Goal: Transaction & Acquisition: Purchase product/service

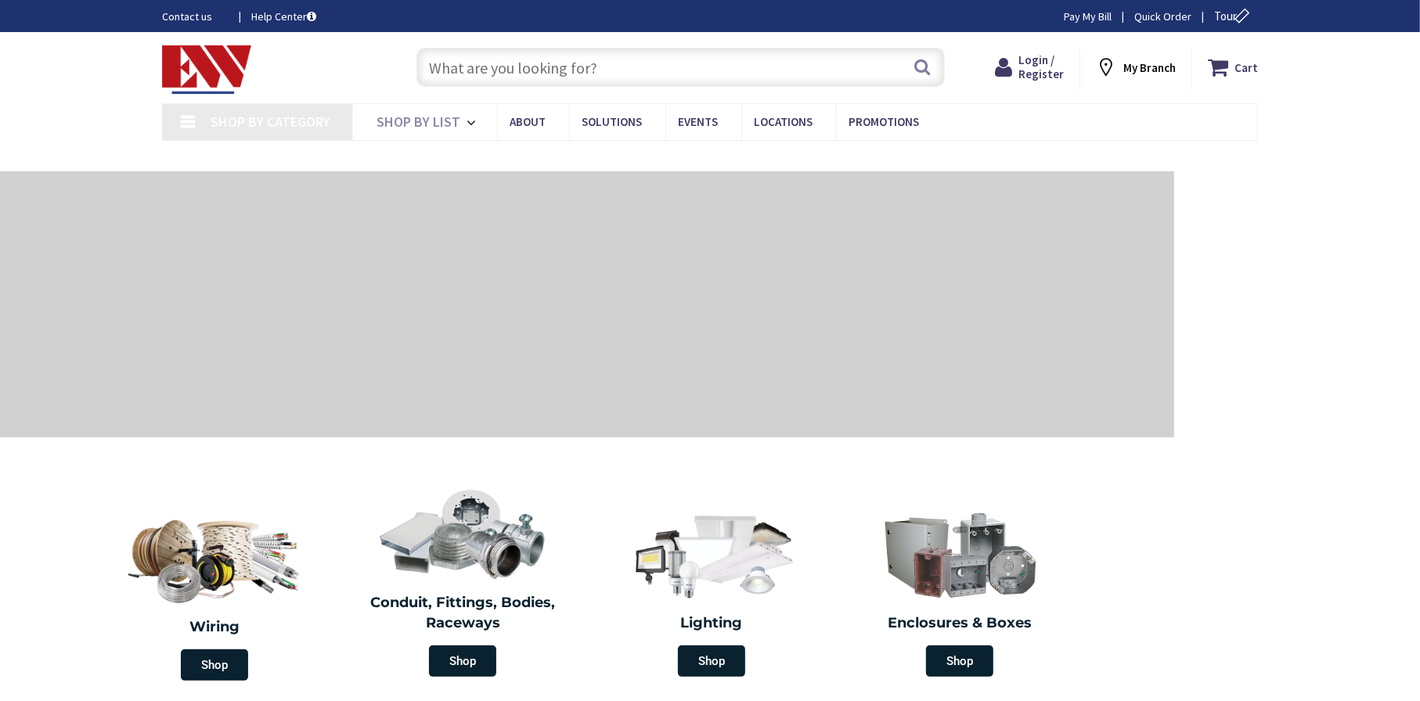
drag, startPoint x: 0, startPoint y: 0, endPoint x: 471, endPoint y: 70, distance: 476.4
click at [471, 73] on input "text" at bounding box center [680, 67] width 528 height 39
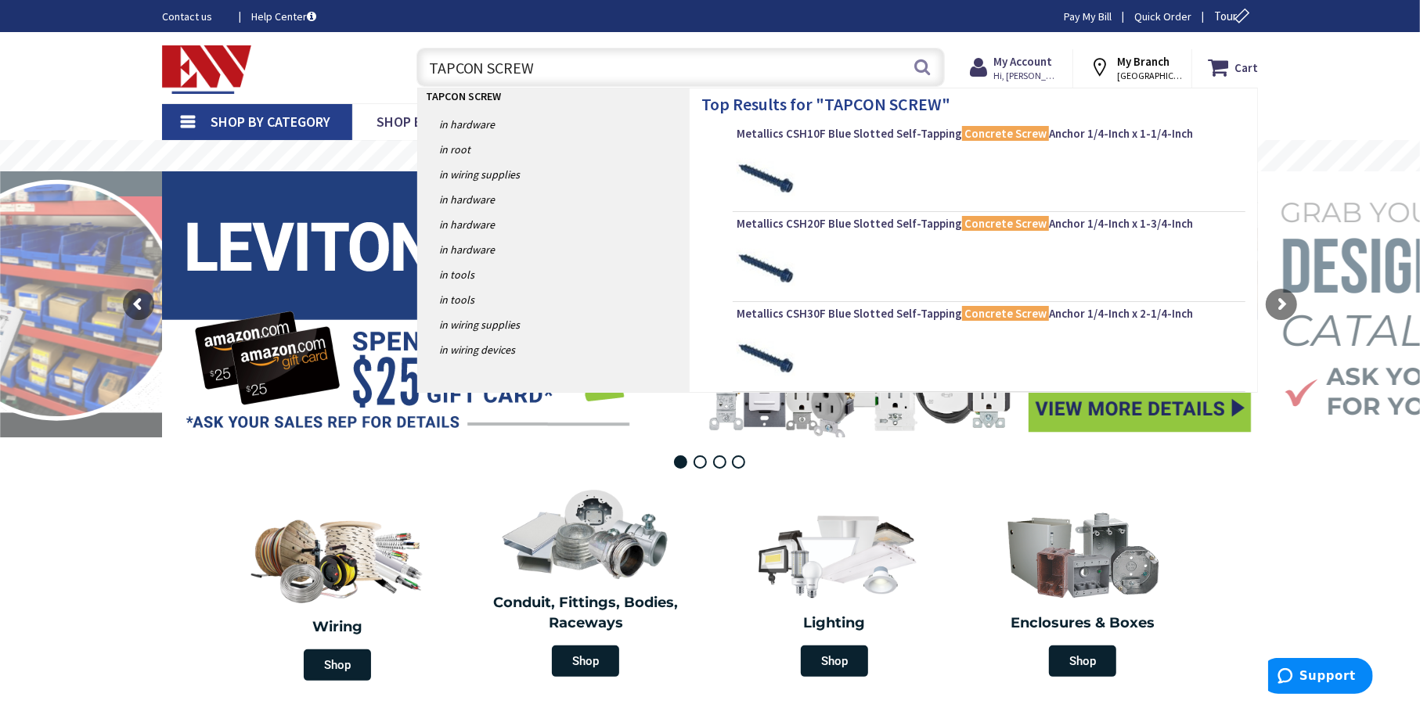
type input "TAPCON SCREWS"
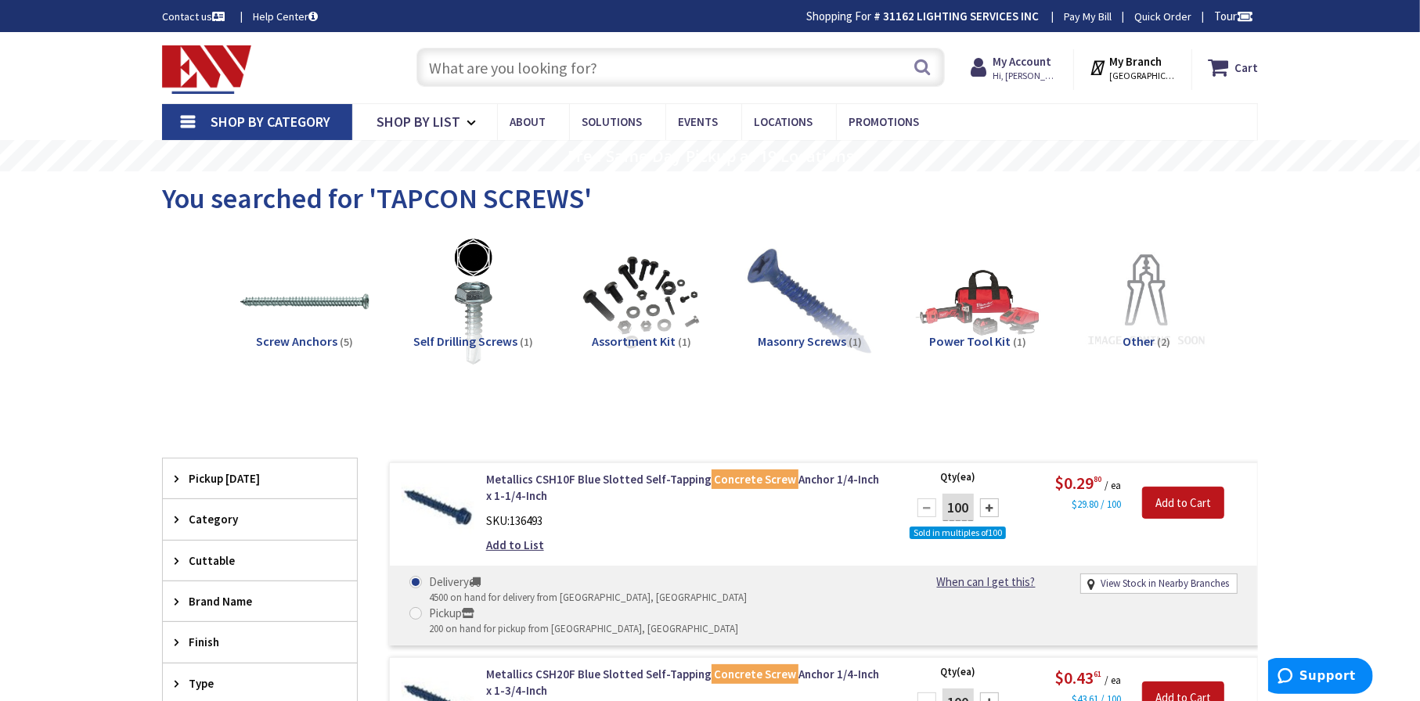
click at [479, 67] on input "text" at bounding box center [680, 67] width 528 height 39
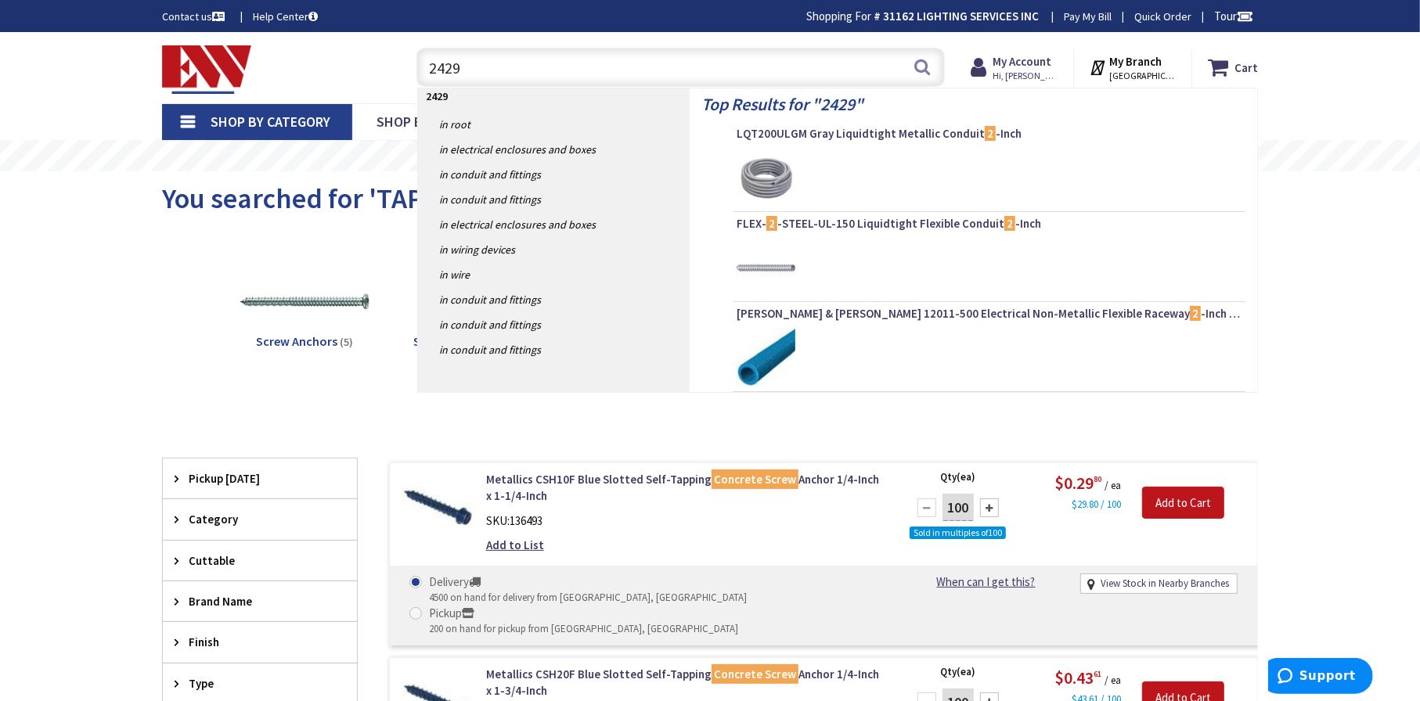
type input "24292"
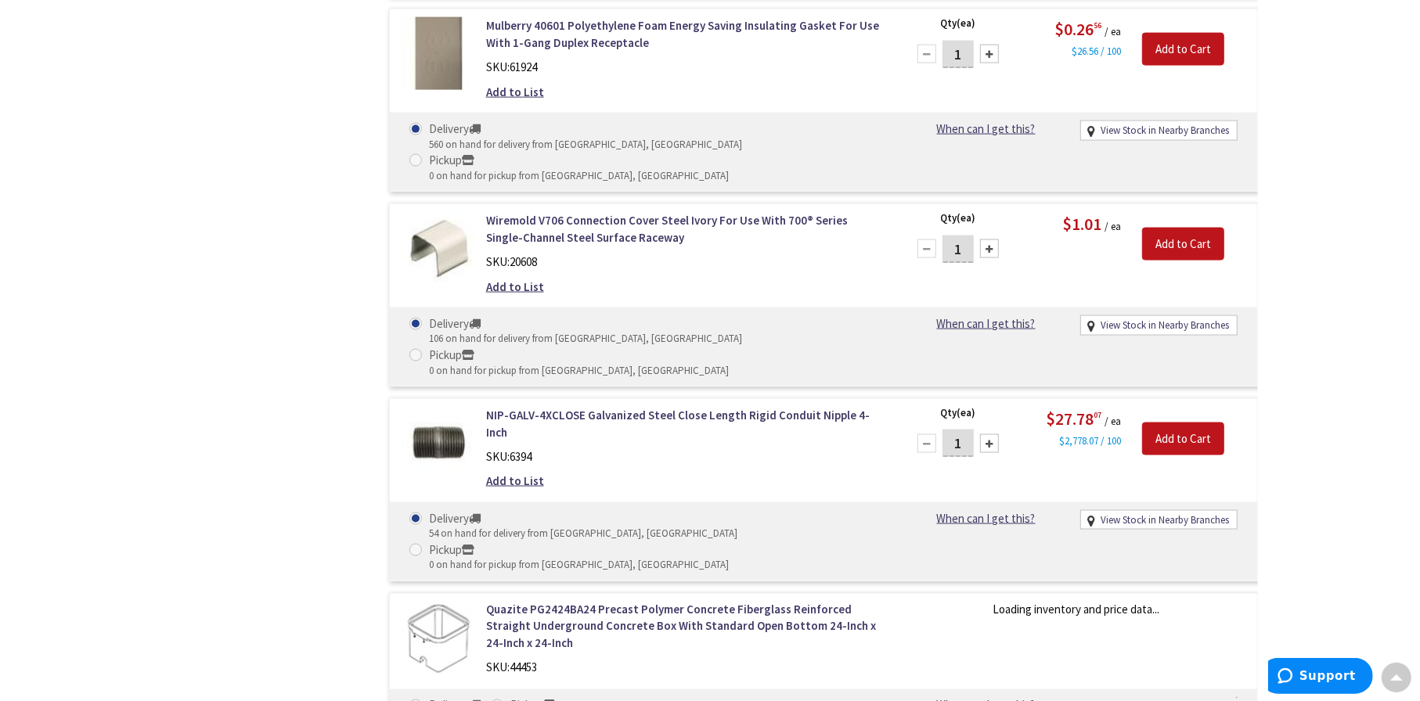
scroll to position [2035, 0]
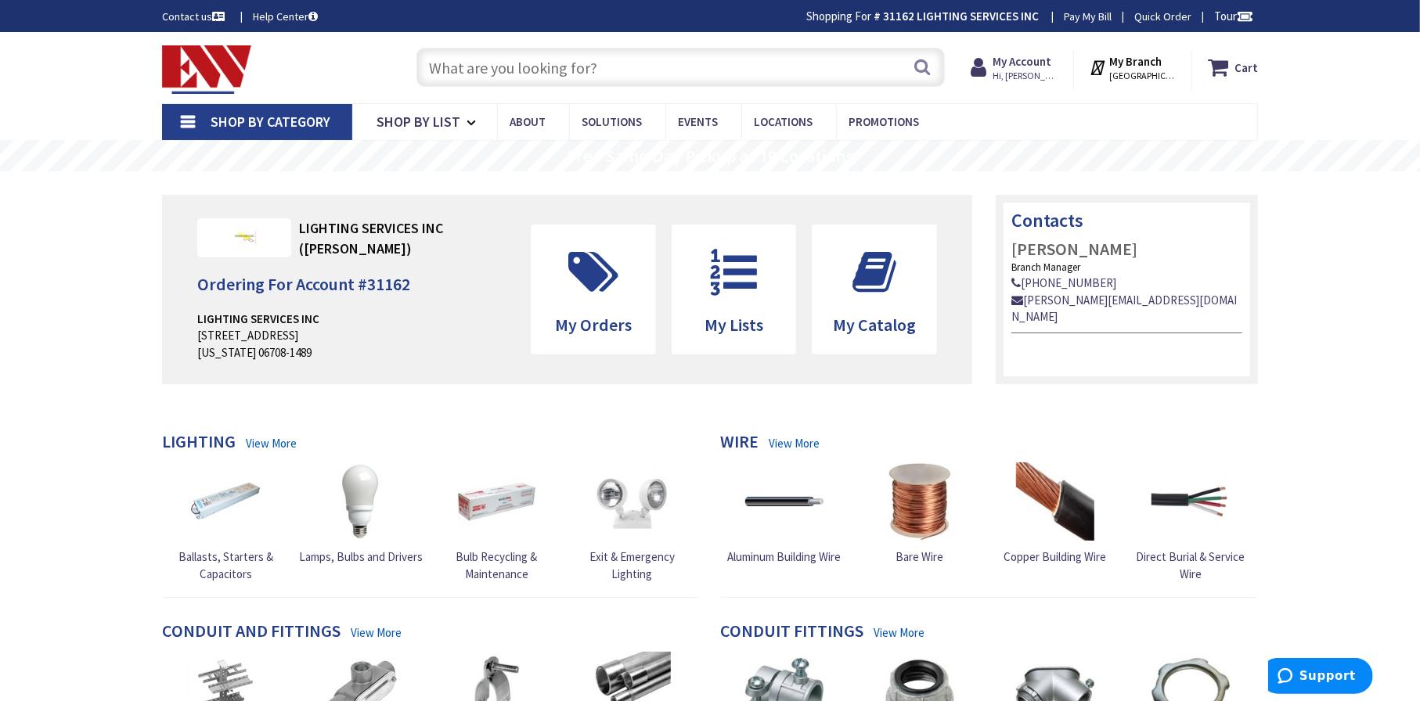
click at [582, 71] on input "text" at bounding box center [680, 67] width 528 height 39
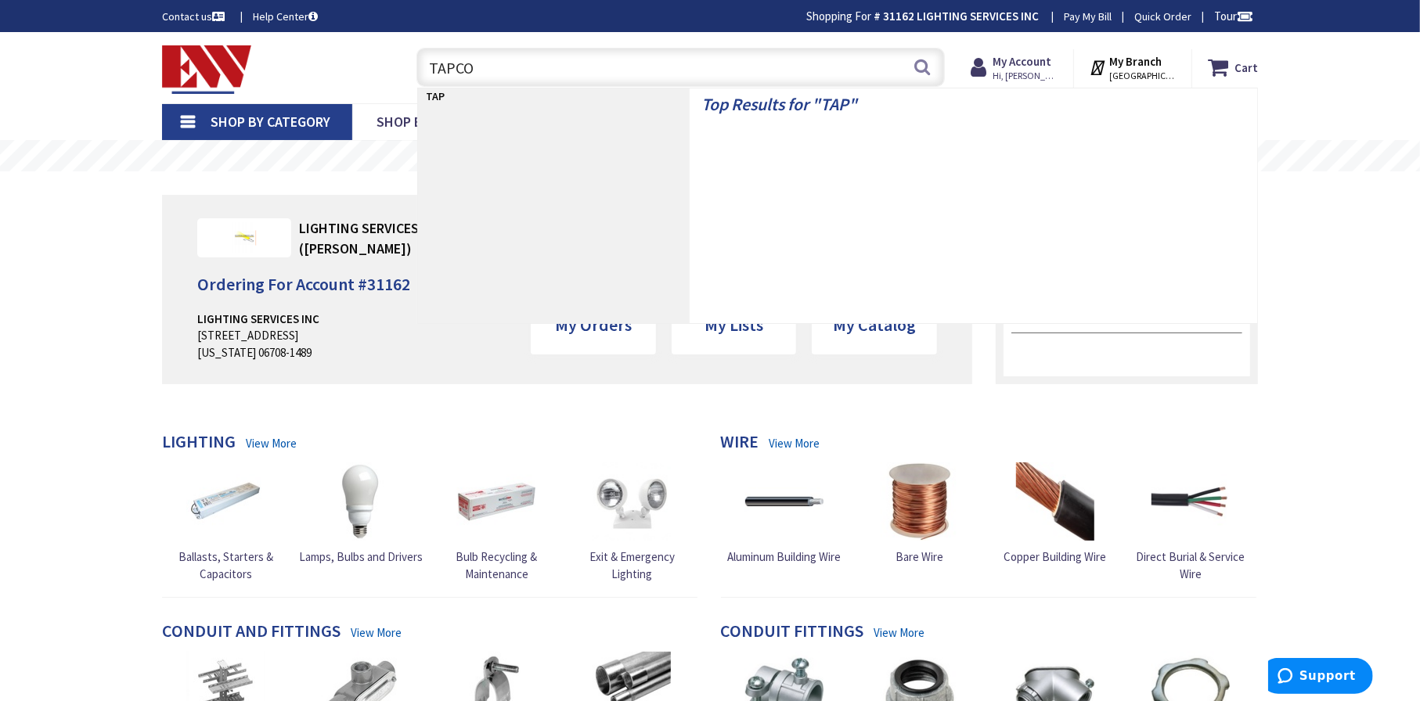
type input "TAPCON"
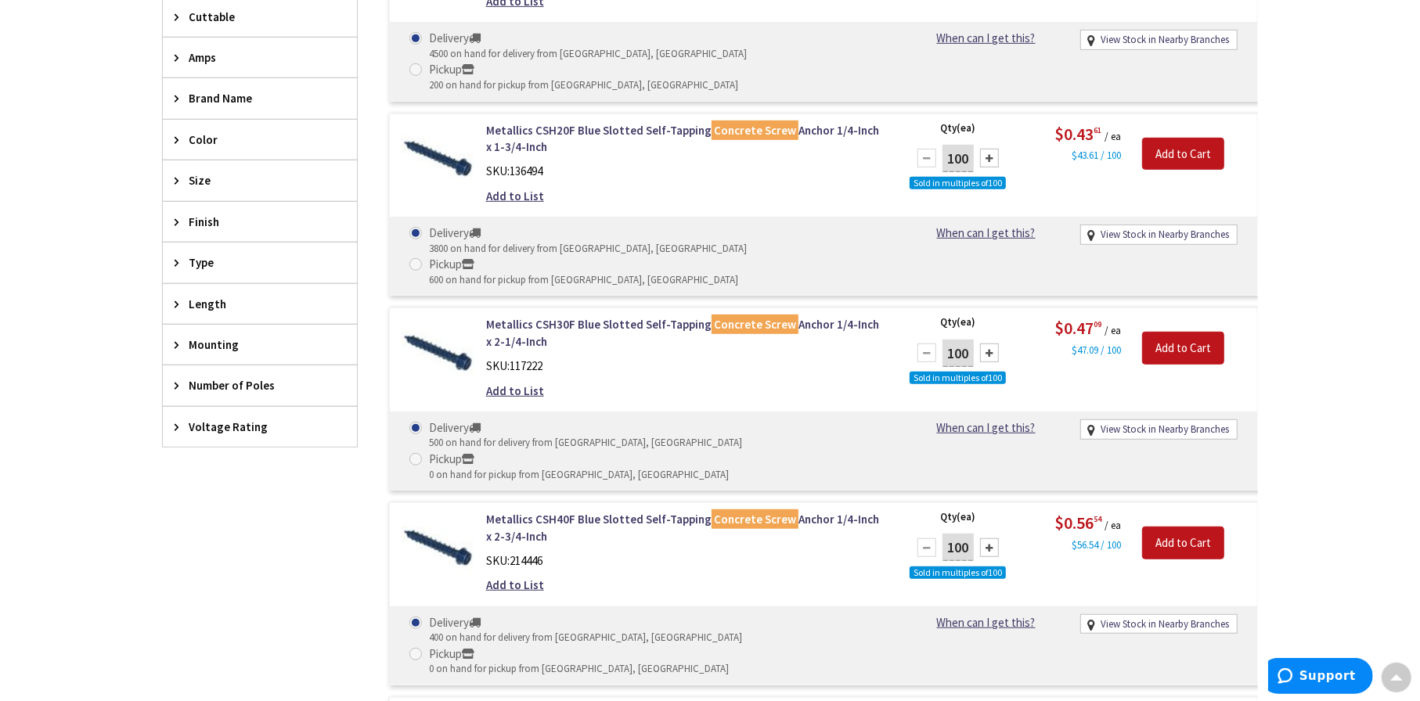
scroll to position [548, 0]
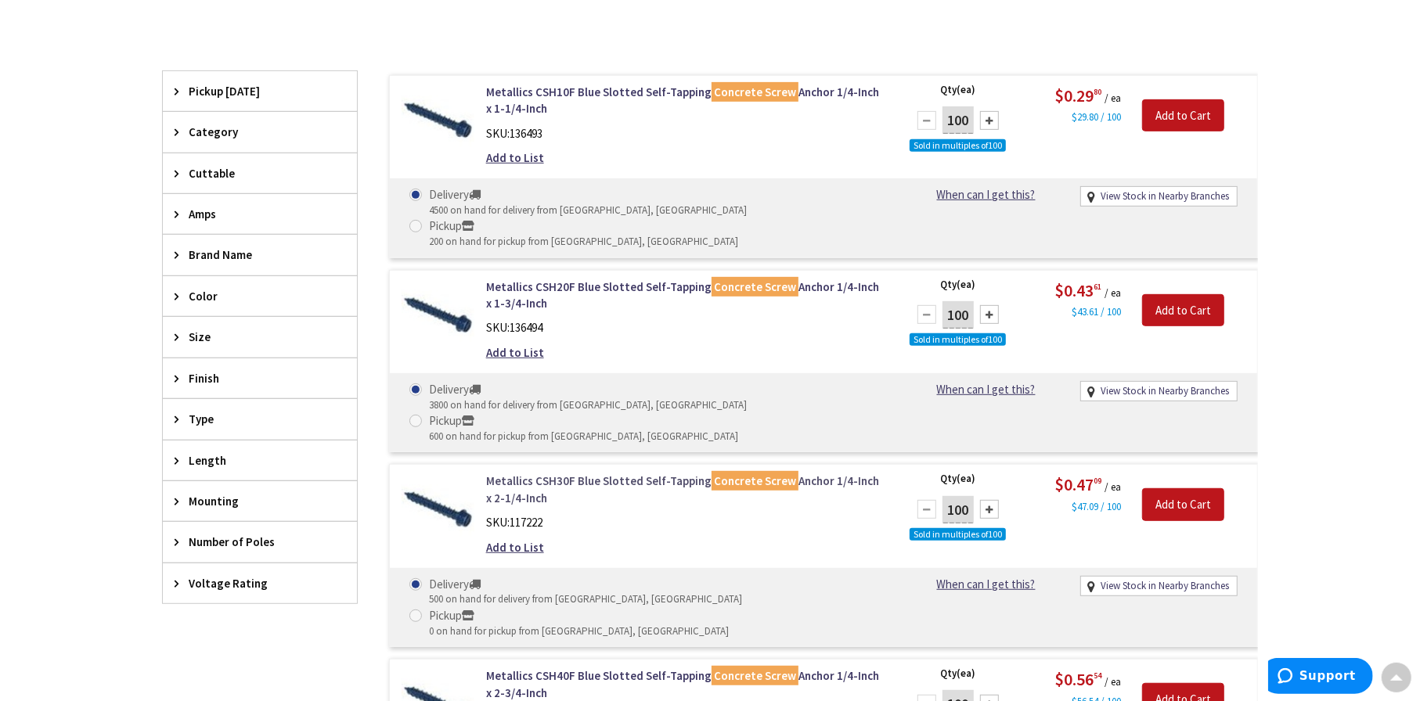
click at [593, 473] on link "Metallics CSH30F Blue Slotted Self-Tapping Concrete Screw Anchor 1/4-Inch x 2-1…" at bounding box center [685, 490] width 398 height 34
